Goal: Find specific page/section

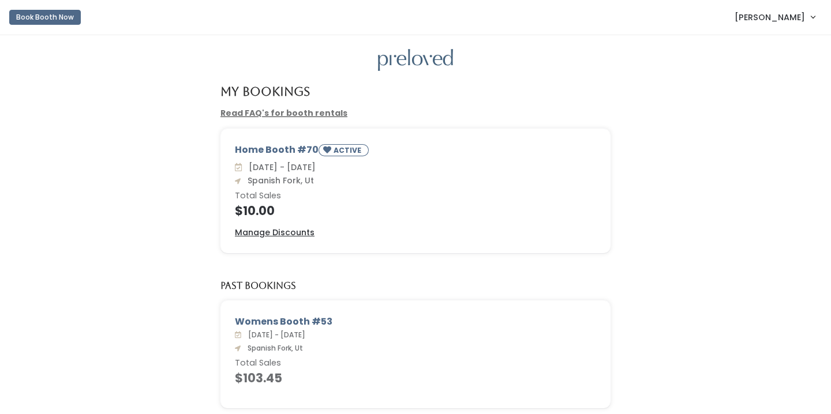
click at [668, 113] on div "Read FAQ's for booth rentals" at bounding box center [416, 113] width 808 height 12
